Goal: Task Accomplishment & Management: Use online tool/utility

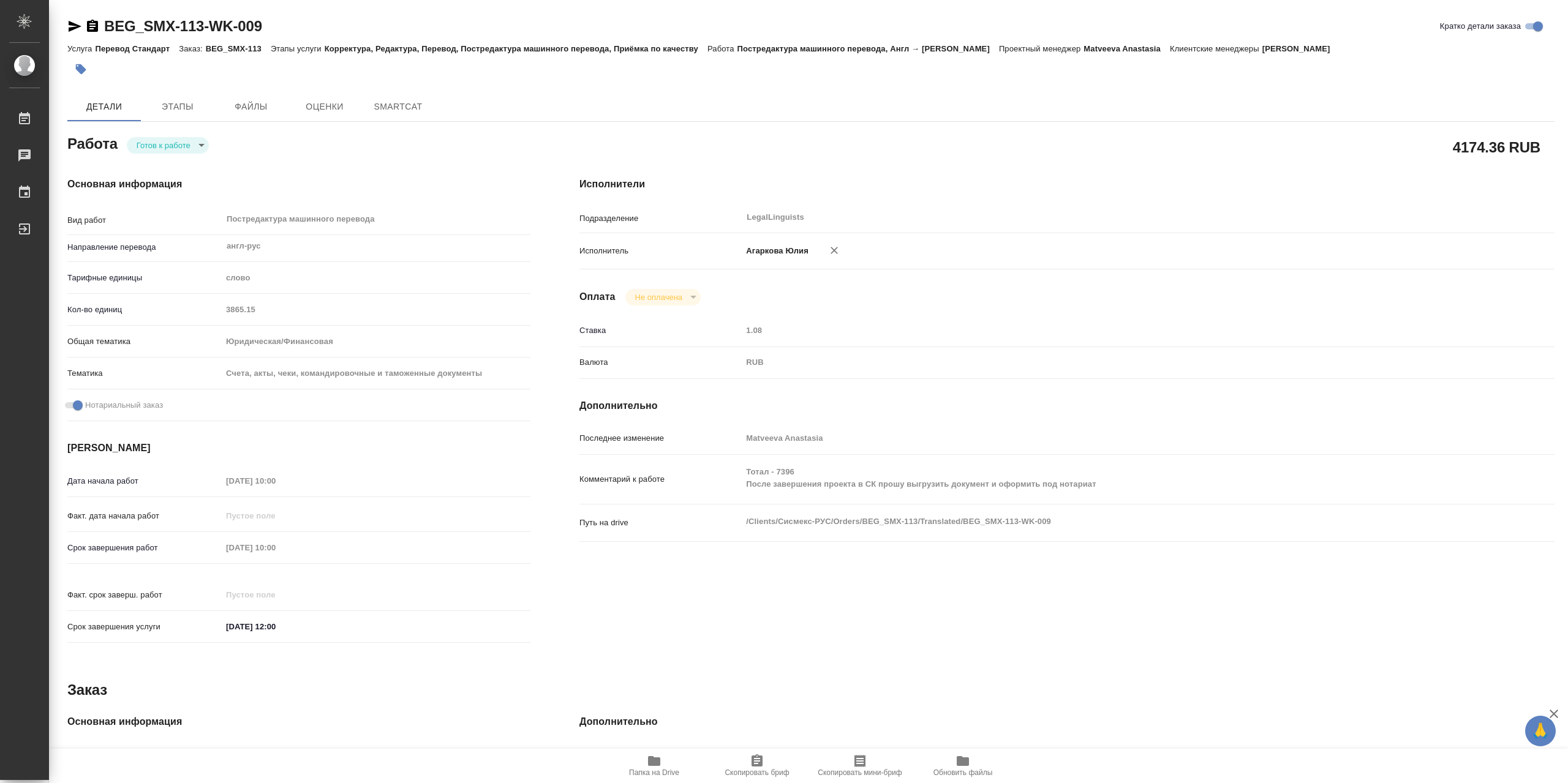
type textarea "x"
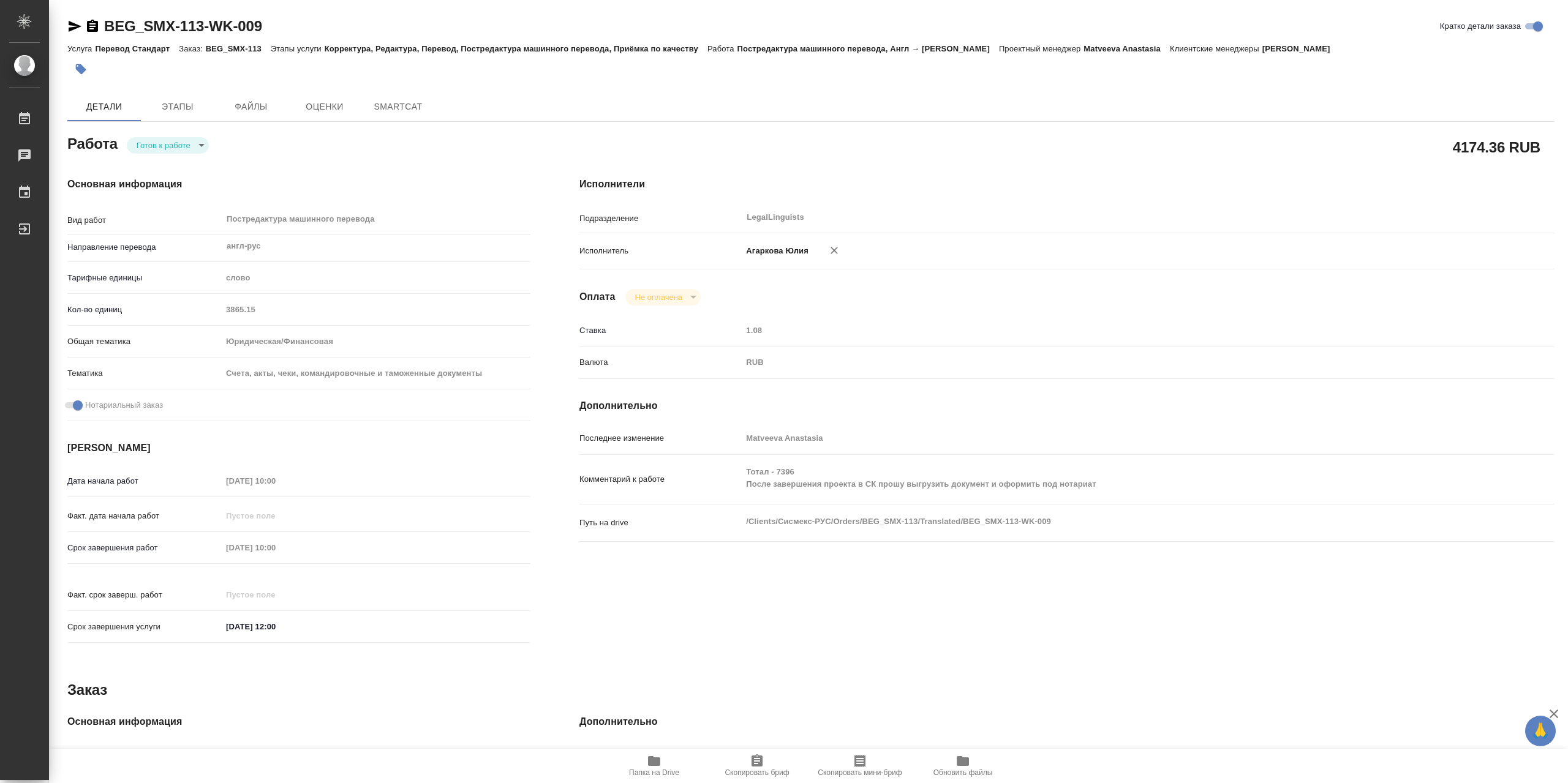
type textarea "x"
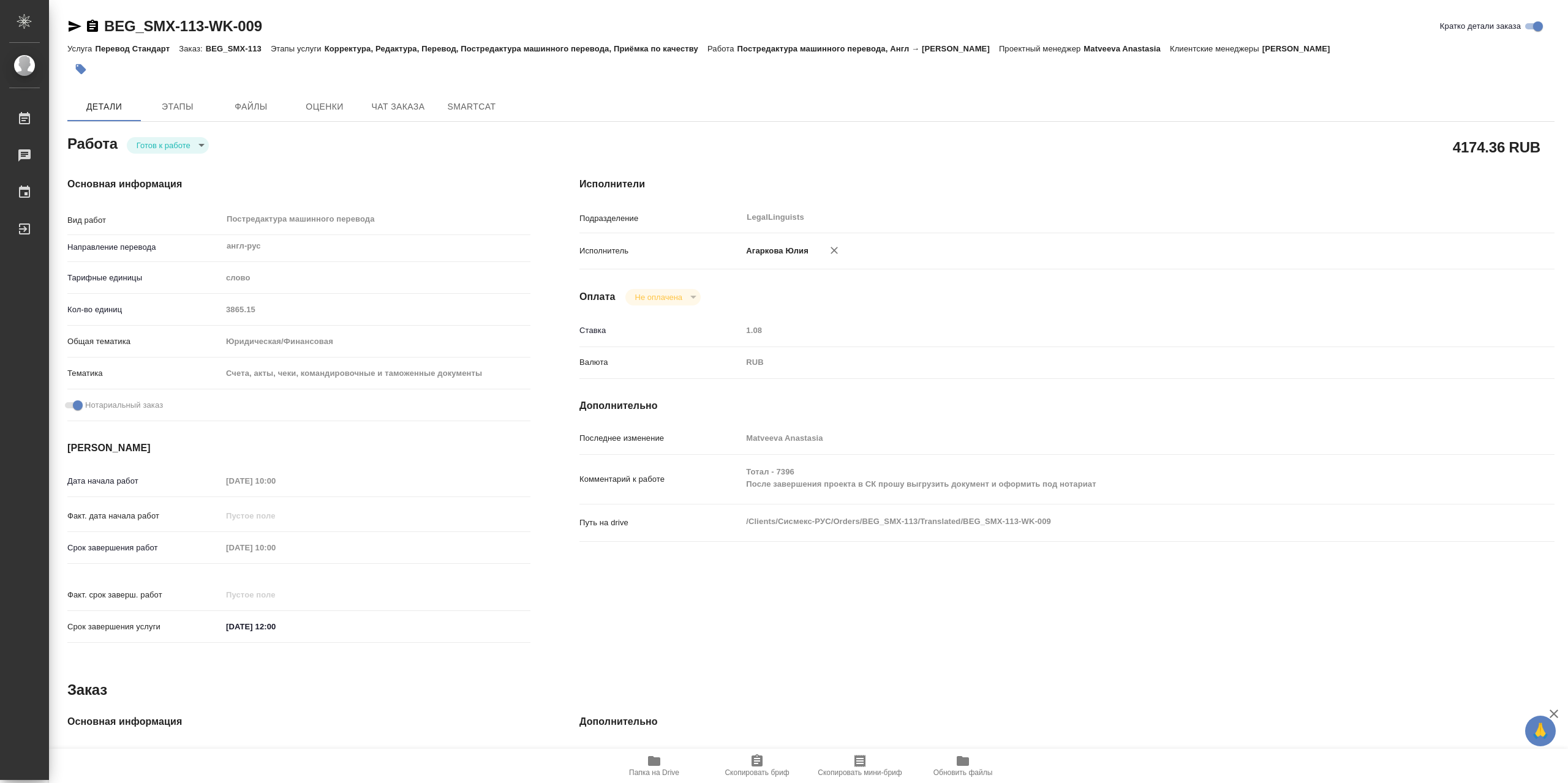
type textarea "x"
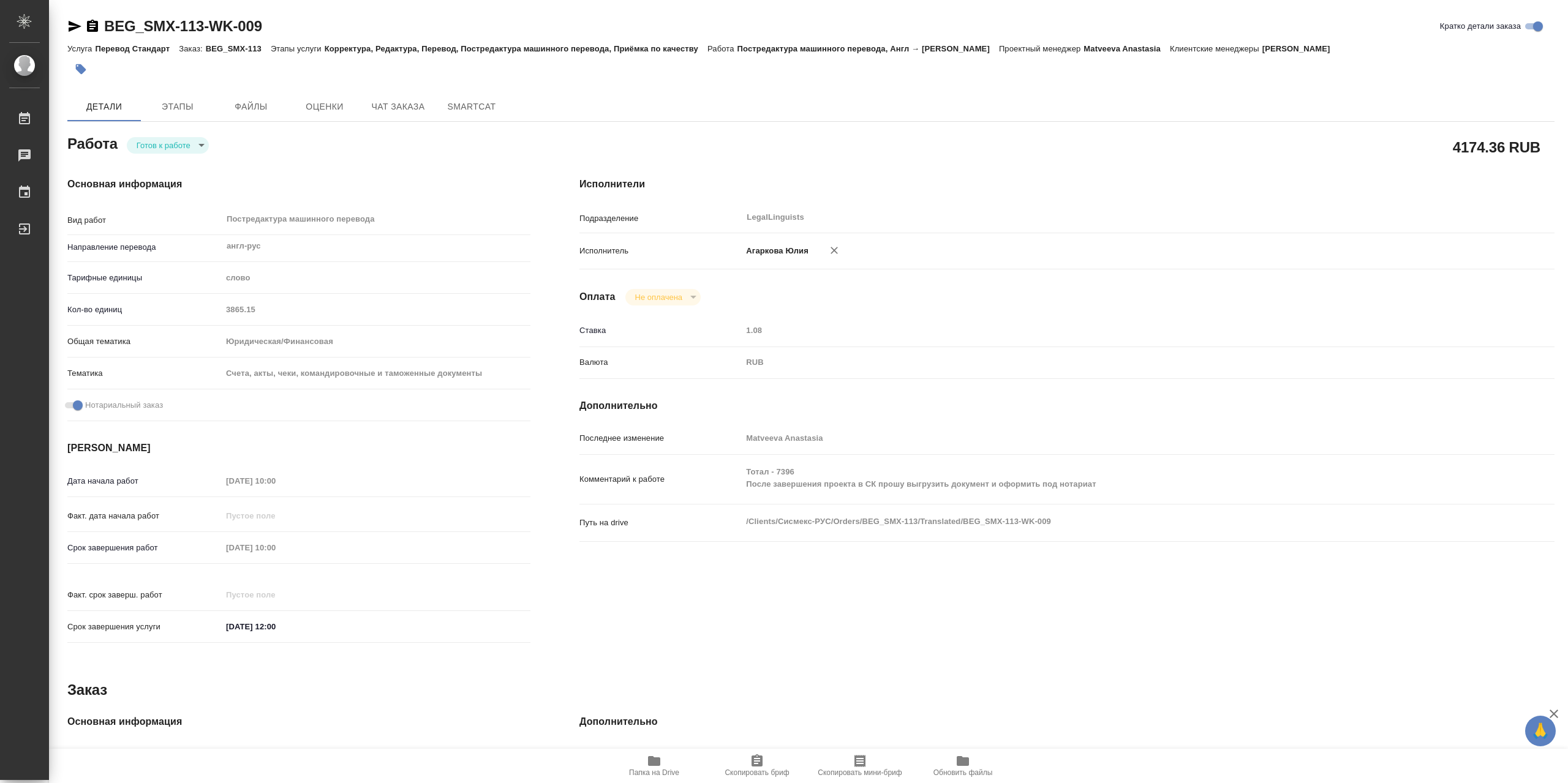
type textarea "x"
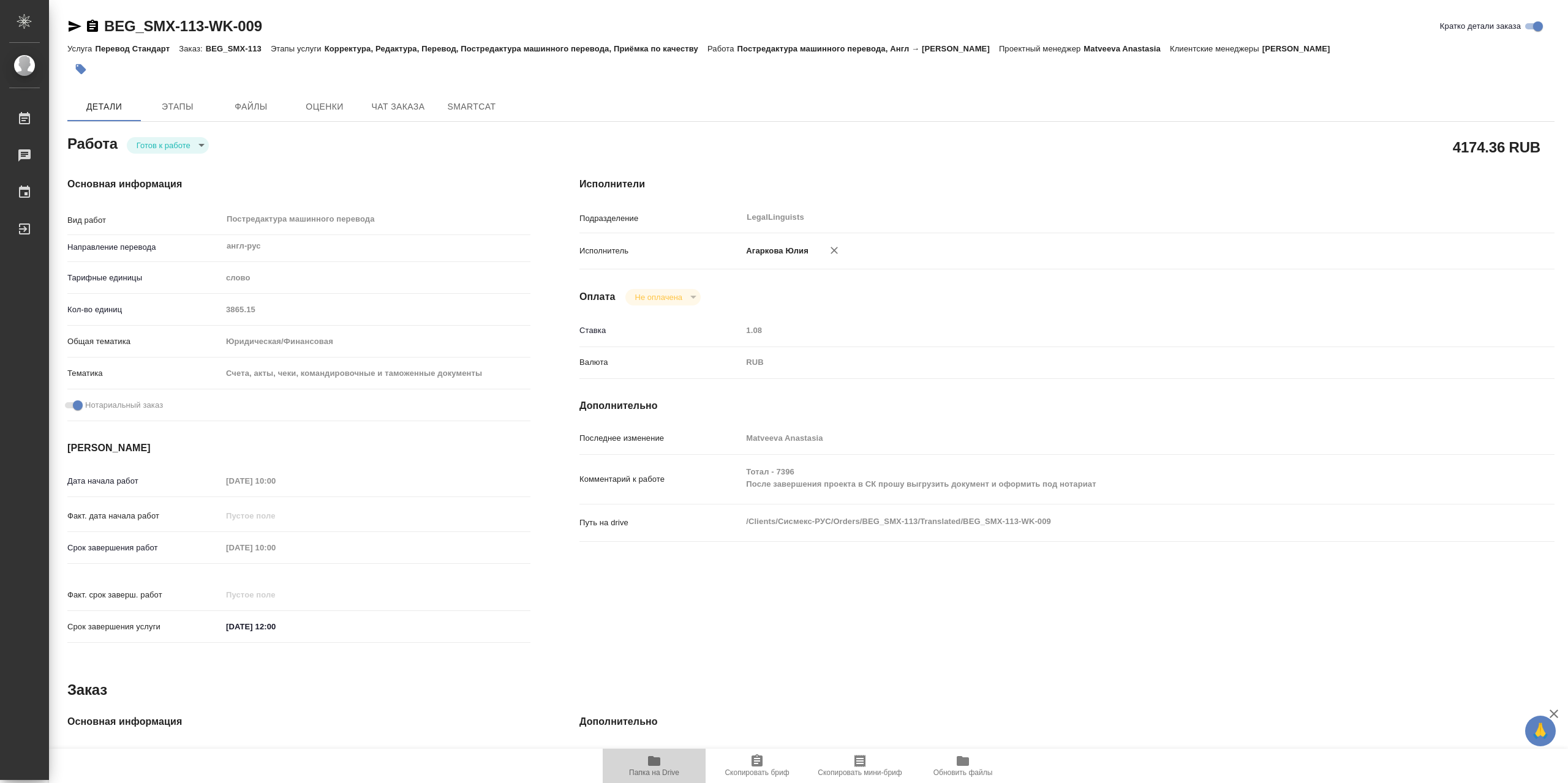
click at [660, 762] on icon "button" at bounding box center [654, 761] width 12 height 10
